Goal: Information Seeking & Learning: Compare options

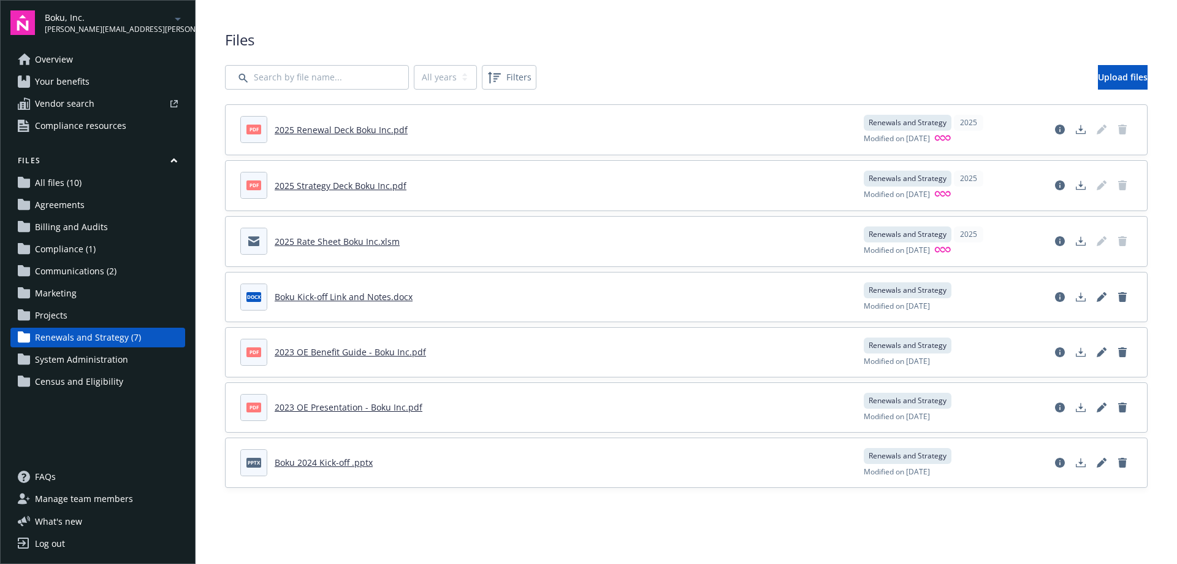
click at [83, 502] on span "Manage team members" at bounding box center [84, 499] width 98 height 20
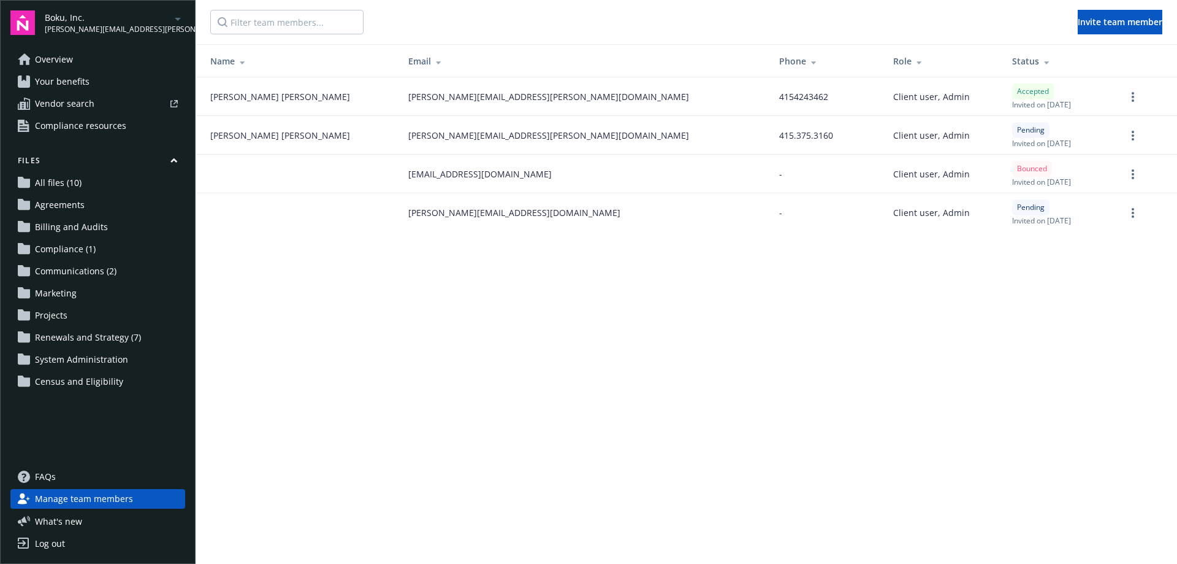
click at [50, 56] on span "Overview" at bounding box center [54, 60] width 38 height 20
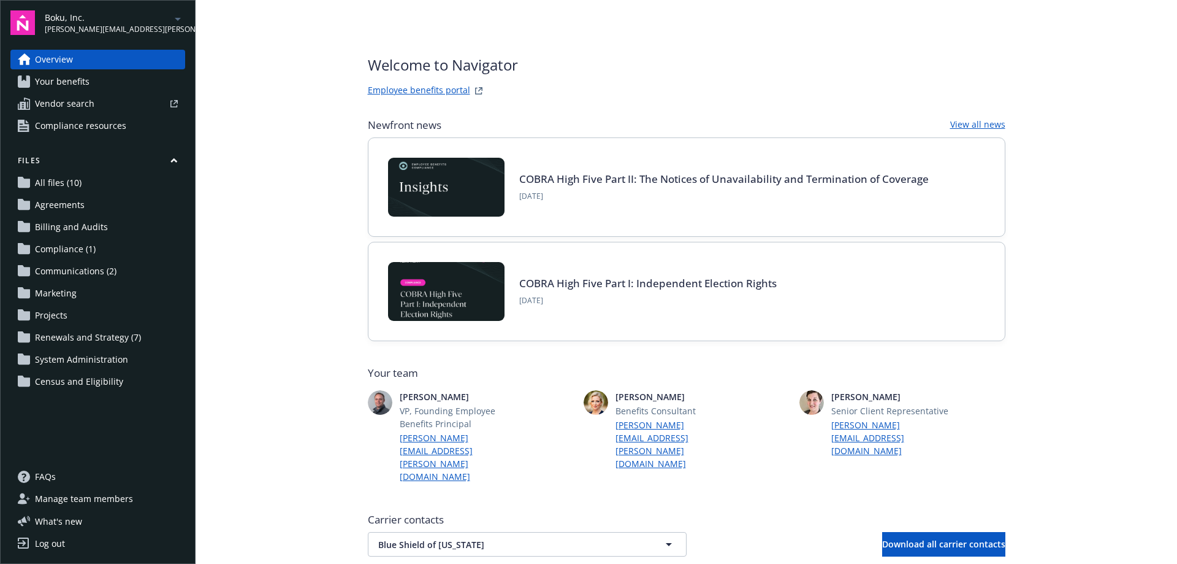
click at [74, 77] on span "Your benefits" at bounding box center [62, 82] width 55 height 20
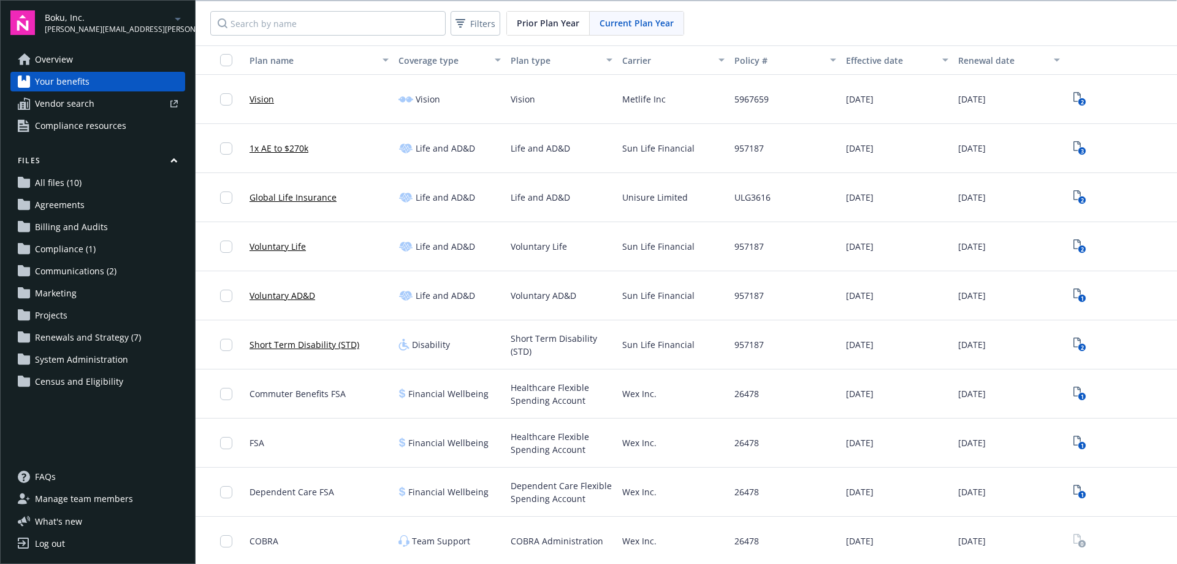
scroll to position [295, 0]
click at [69, 339] on span "Renewals and Strategy (7)" at bounding box center [88, 337] width 106 height 20
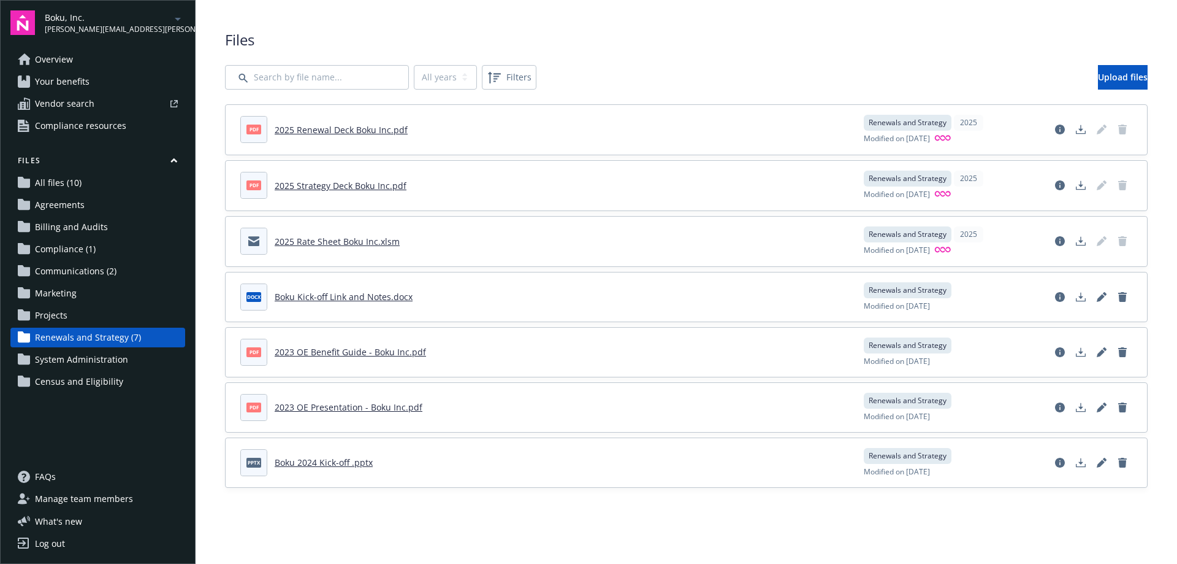
click at [336, 134] on link "2025 Renewal Deck Boku Inc.pdf" at bounding box center [341, 130] width 133 height 12
click at [67, 59] on span "Overview" at bounding box center [54, 60] width 38 height 20
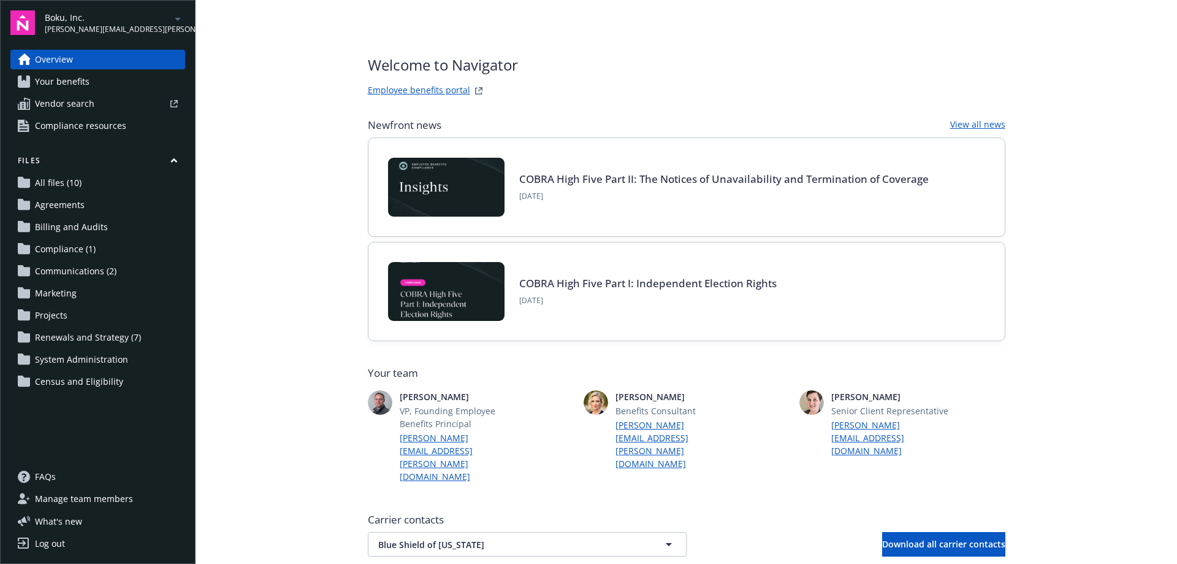
click at [389, 88] on link "Employee benefits portal" at bounding box center [419, 90] width 102 height 15
click at [120, 24] on span "patrick.hennon@newfront.com" at bounding box center [108, 29] width 126 height 11
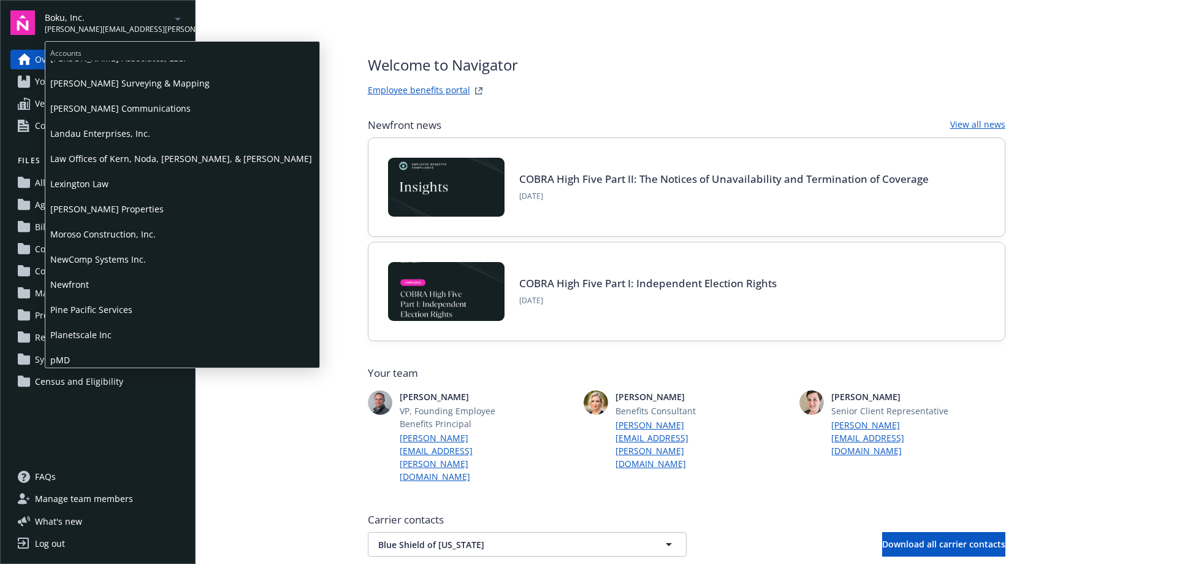
scroll to position [491, 0]
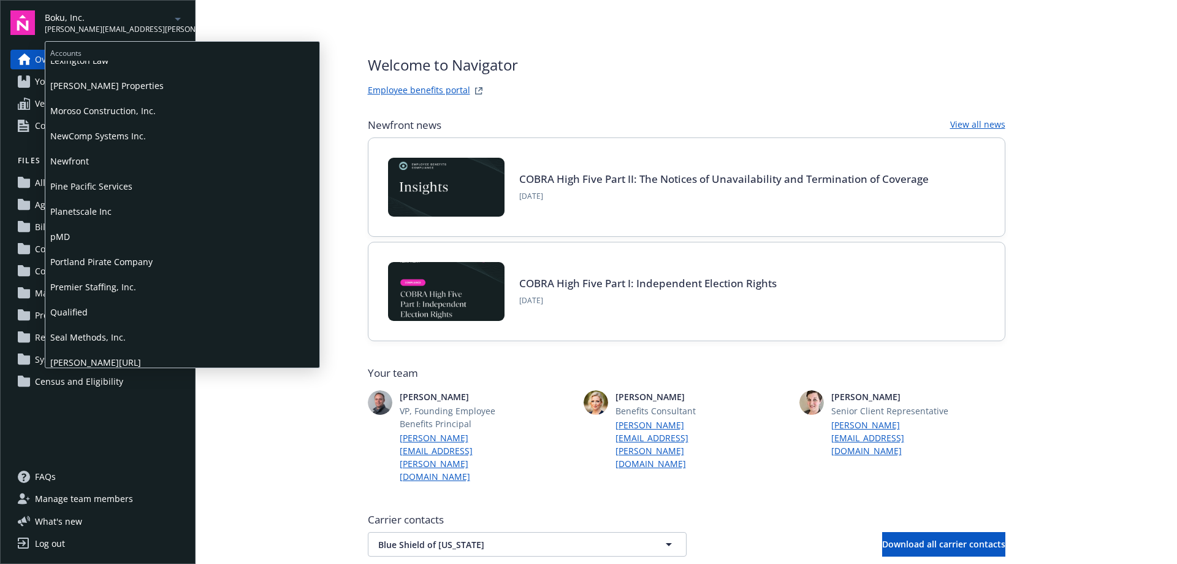
click at [90, 289] on span "Premier Staffing, Inc." at bounding box center [182, 286] width 264 height 25
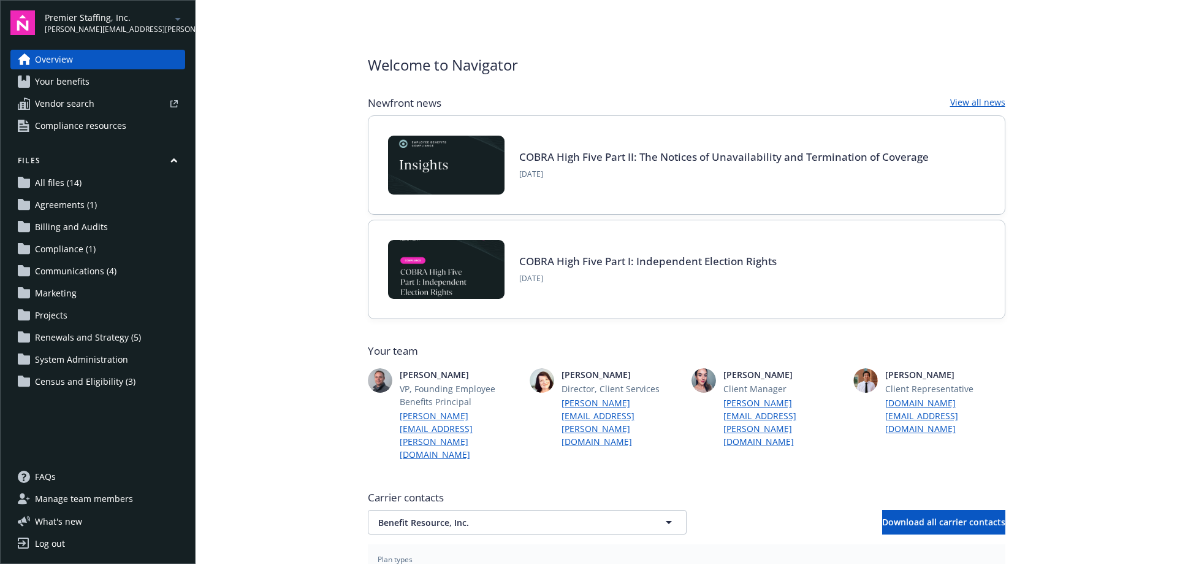
click at [74, 102] on span "Vendor search" at bounding box center [64, 104] width 59 height 20
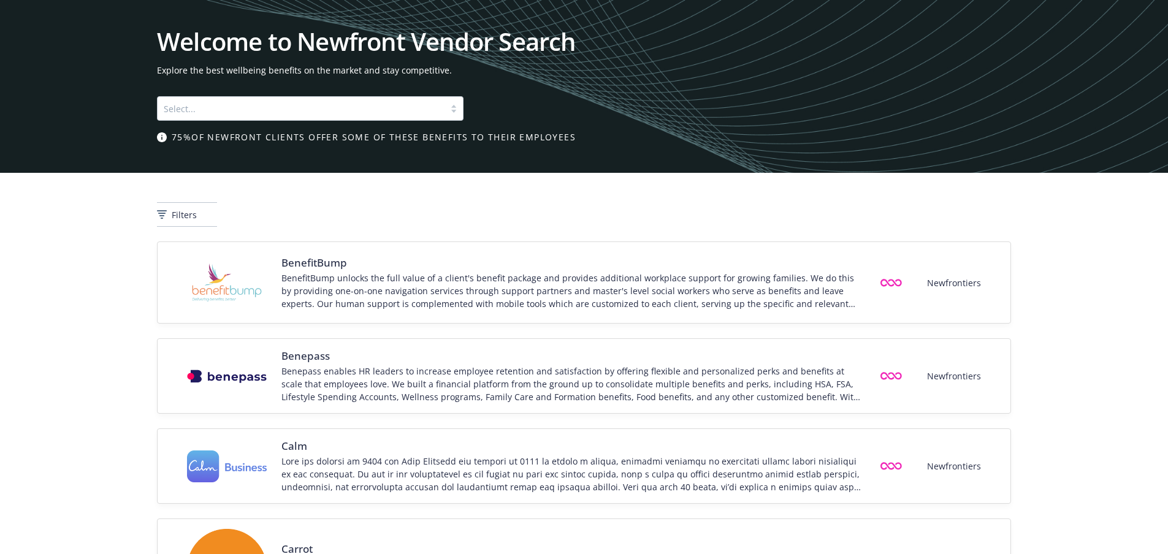
click at [451, 109] on div at bounding box center [454, 109] width 18 height 10
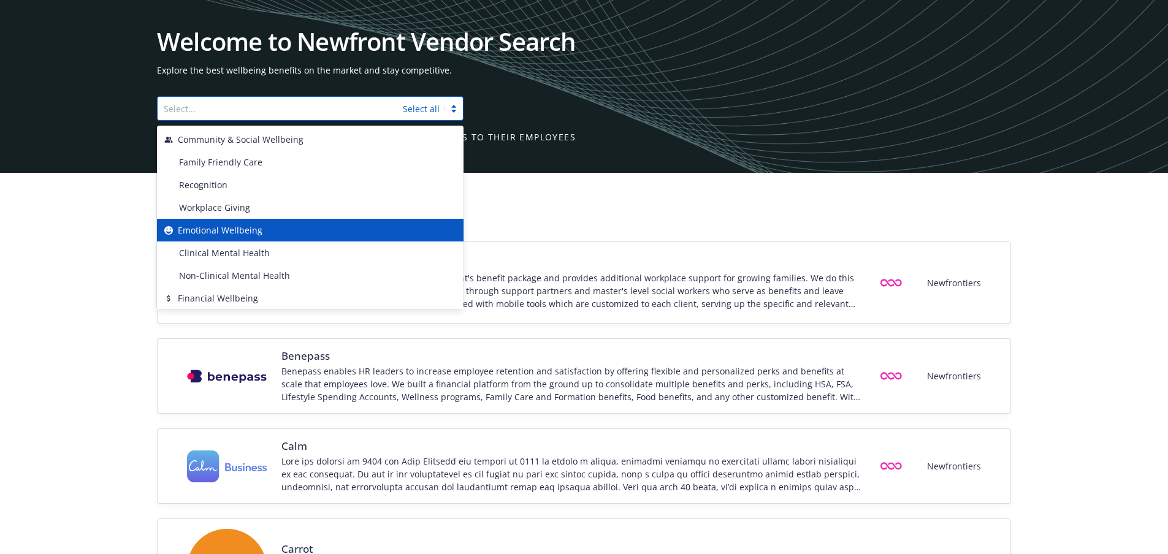
click at [216, 229] on span "Emotional Wellbeing" at bounding box center [220, 230] width 85 height 13
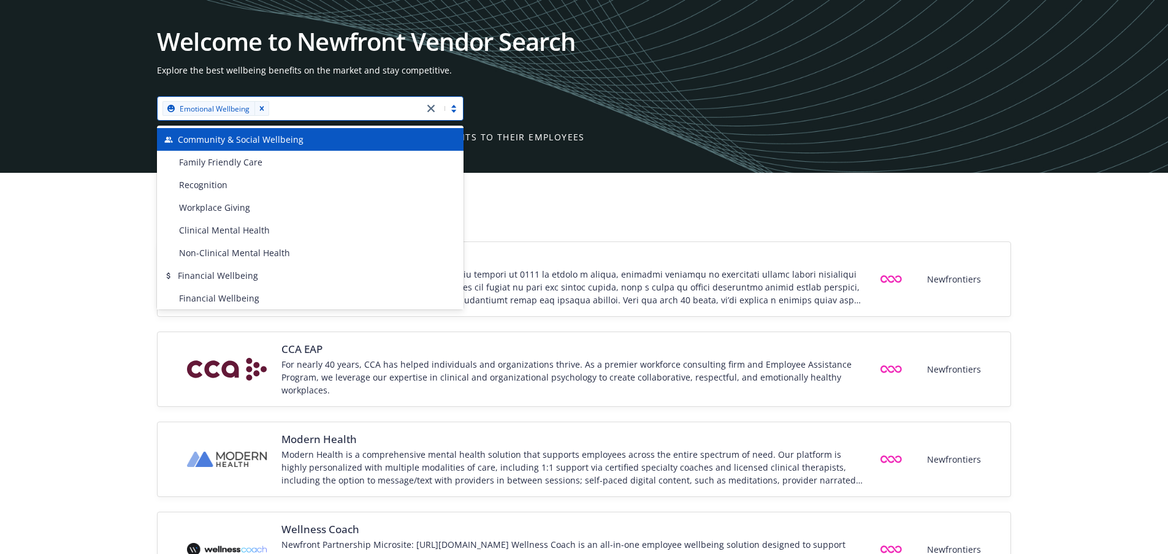
click at [435, 112] on link "close" at bounding box center [431, 108] width 15 height 15
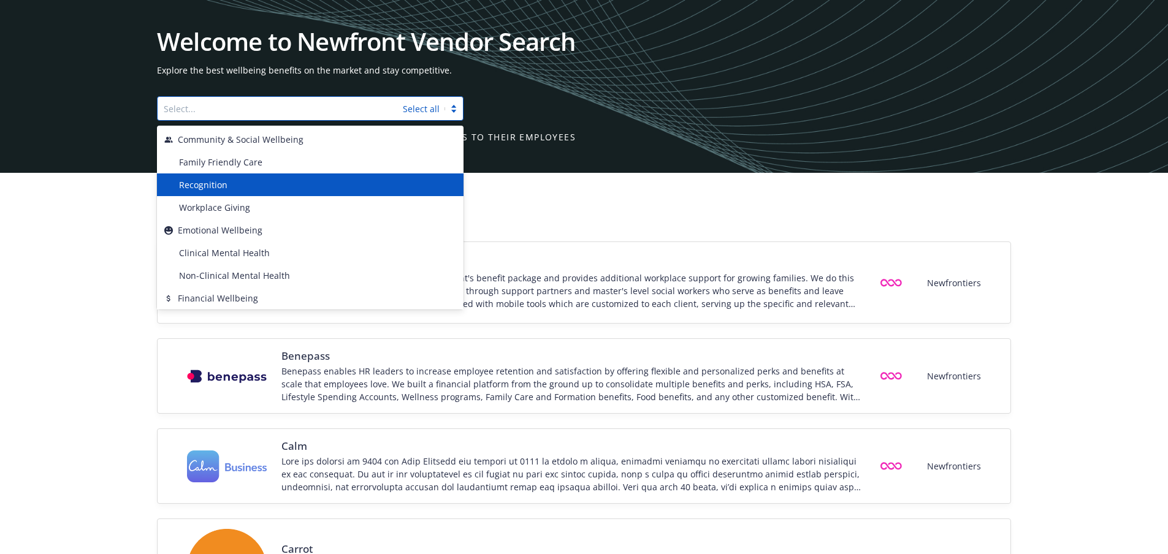
scroll to position [61, 0]
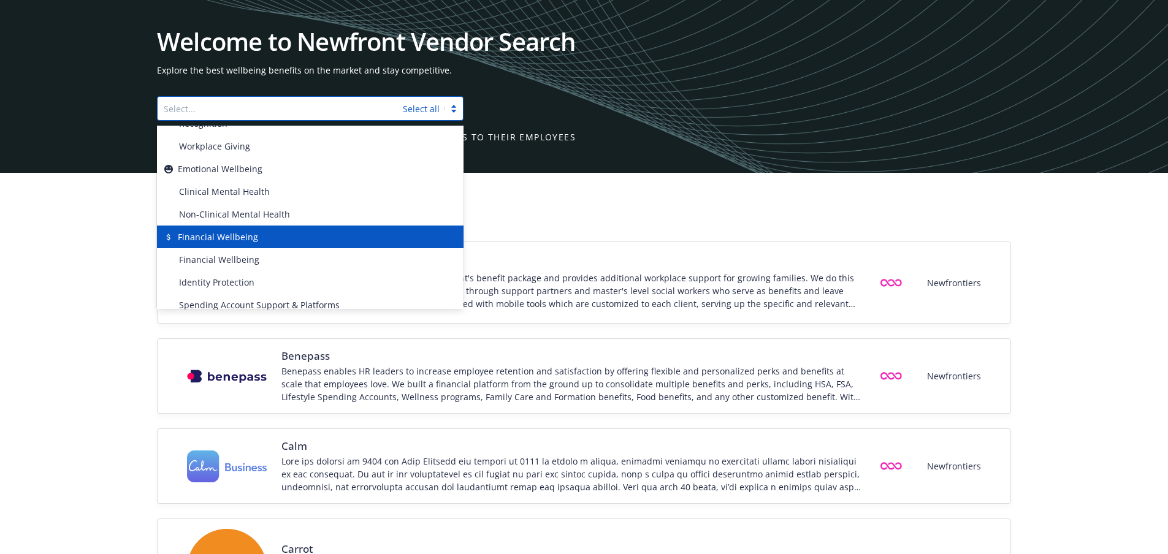
click at [227, 236] on span "Financial Wellbeing" at bounding box center [218, 237] width 80 height 13
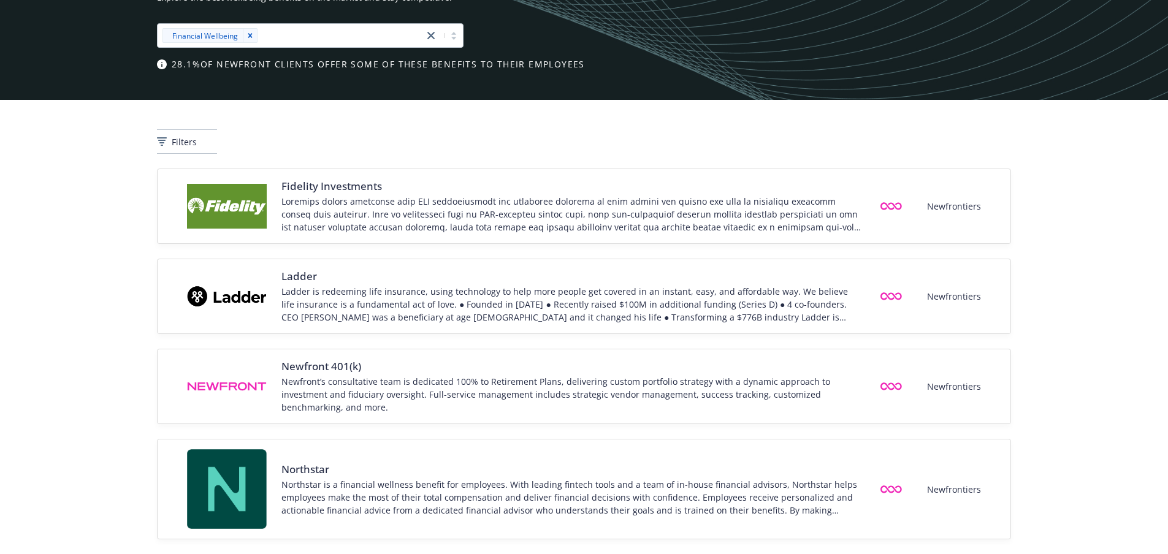
scroll to position [0, 0]
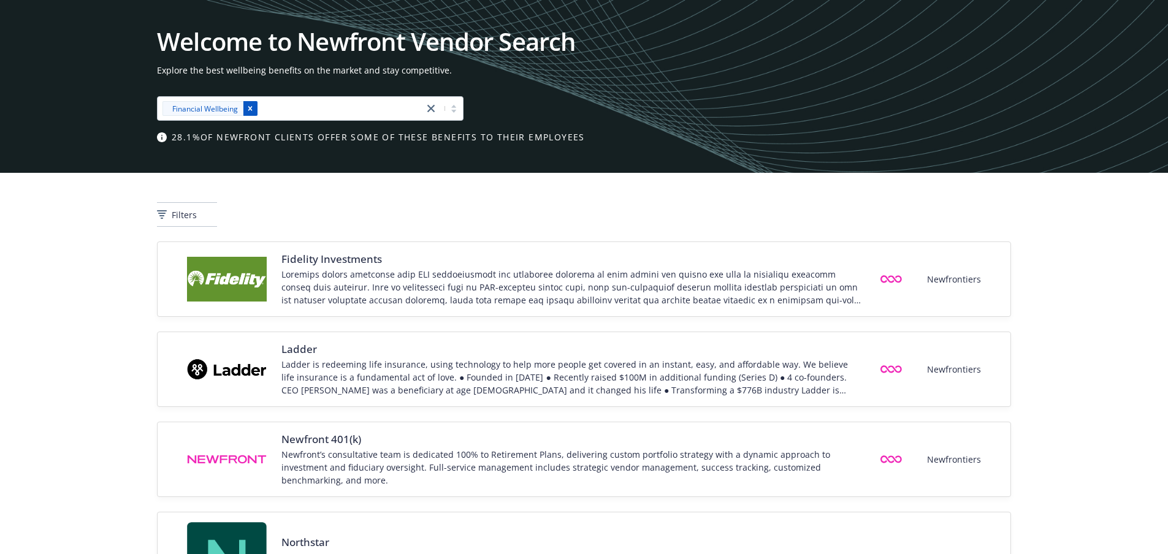
click at [252, 114] on div "Remove [object Object]" at bounding box center [250, 108] width 15 height 15
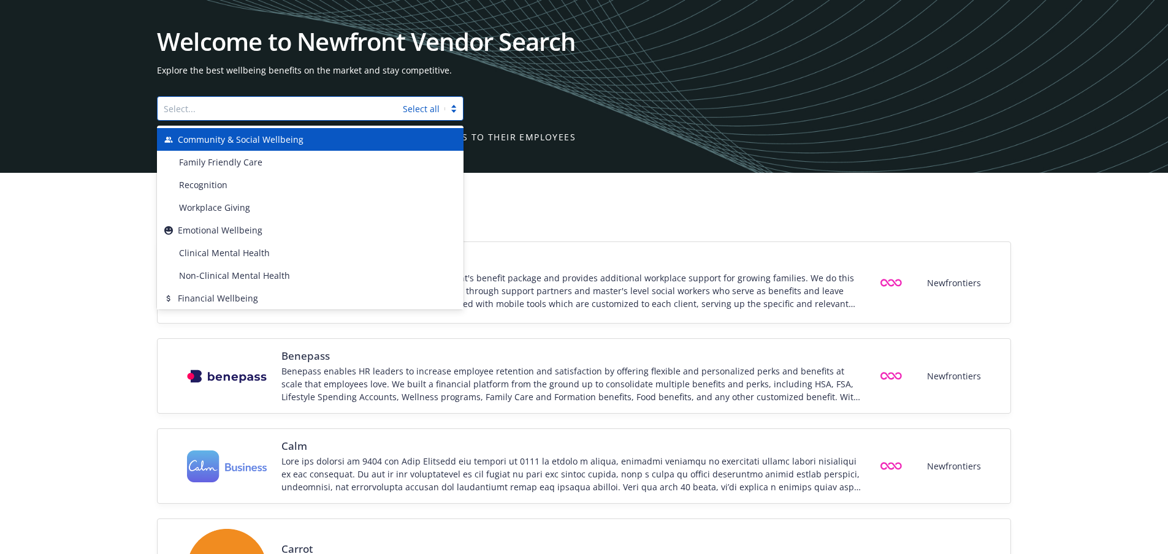
click at [403, 114] on div "Select..." at bounding box center [280, 109] width 245 height 20
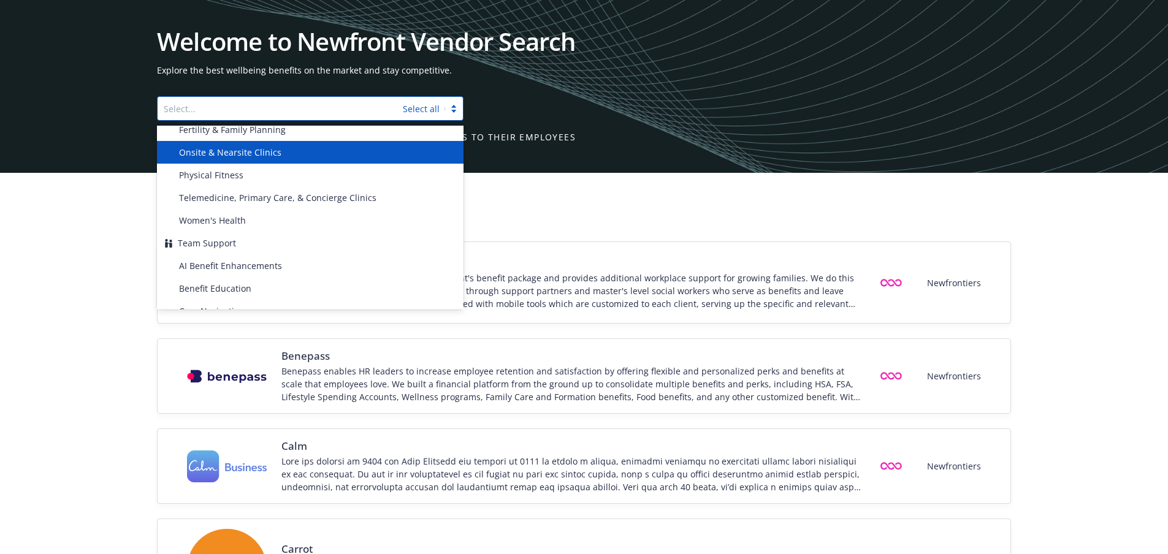
scroll to position [368, 0]
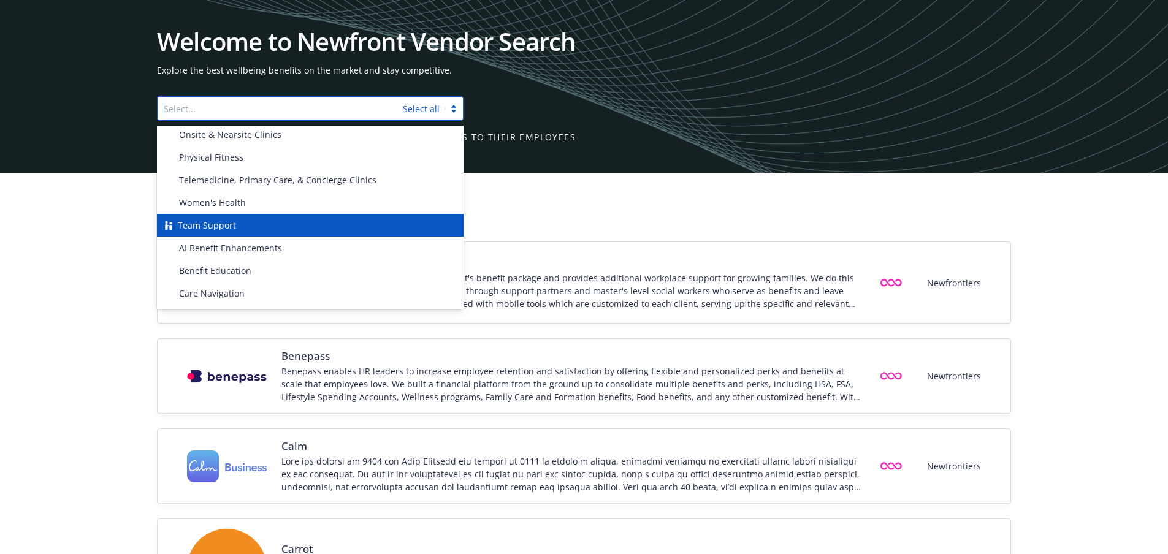
click at [218, 223] on span "Team Support" at bounding box center [207, 225] width 58 height 13
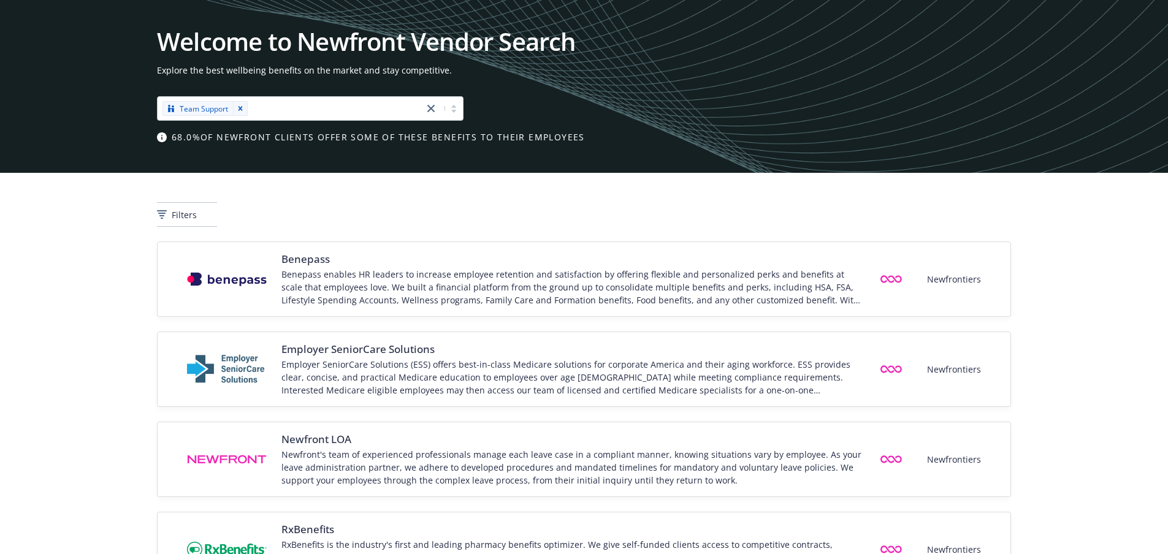
click at [74, 229] on div "Filters" at bounding box center [584, 207] width 1168 height 69
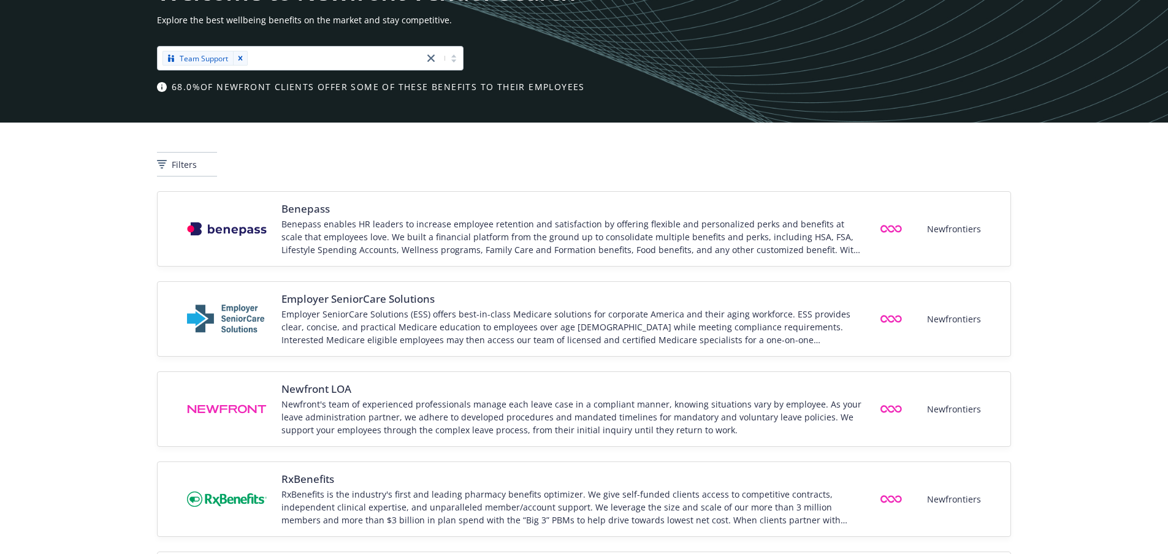
scroll to position [0, 0]
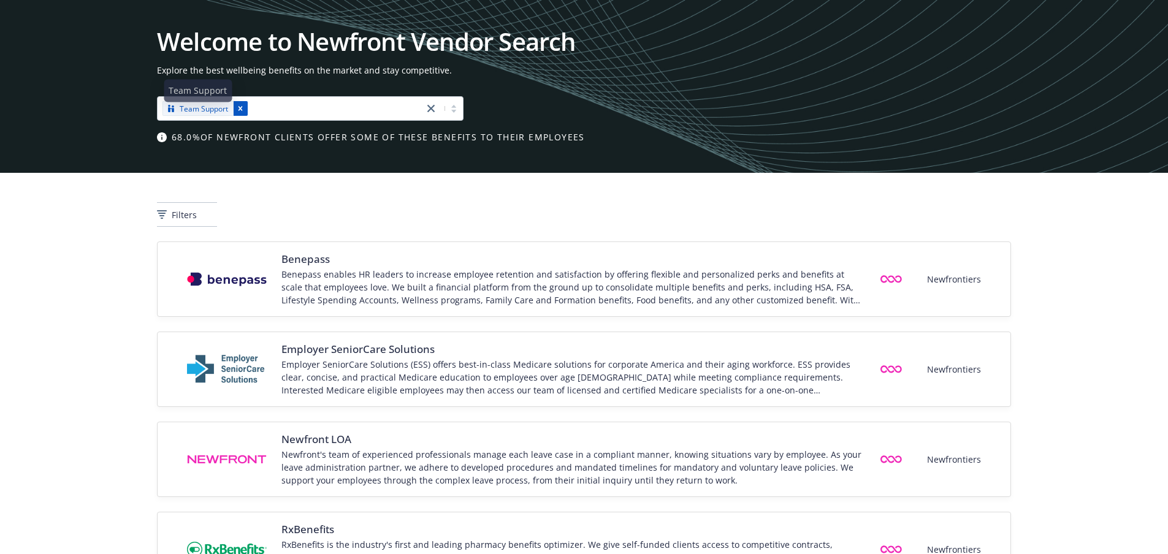
click at [237, 106] on icon "Remove [object Object]" at bounding box center [240, 108] width 9 height 9
